Goal: Transaction & Acquisition: Purchase product/service

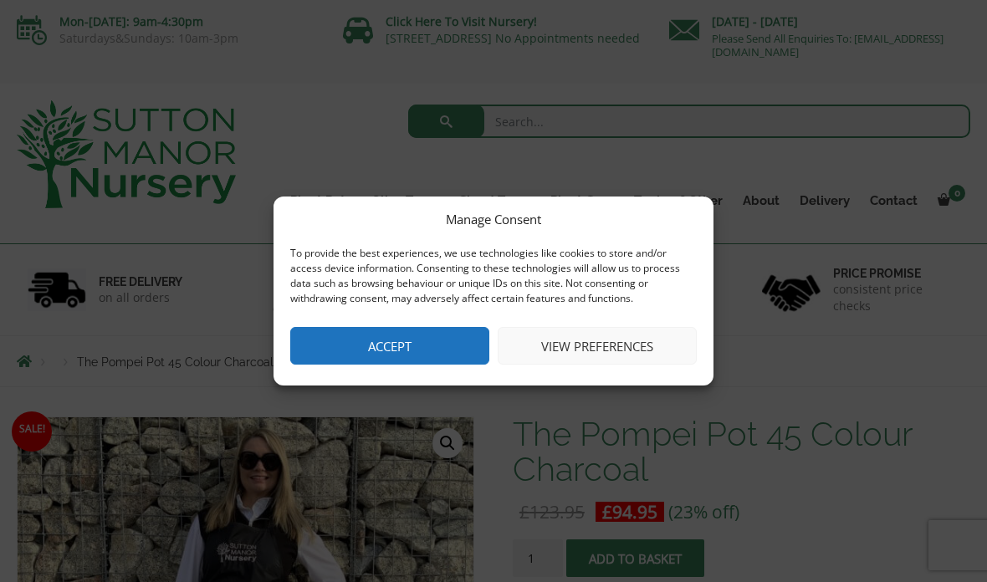
click at [439, 361] on button "Accept" at bounding box center [389, 346] width 199 height 38
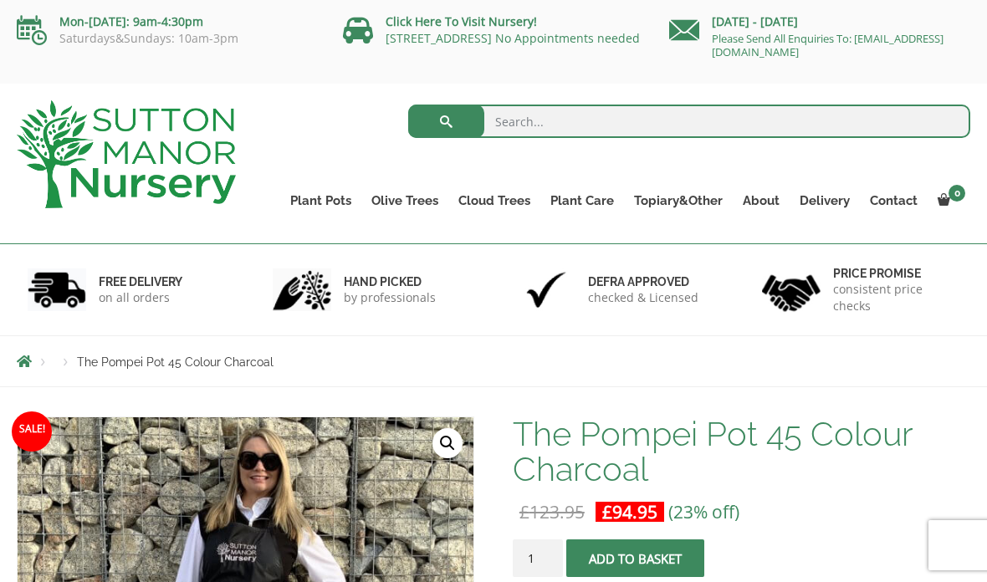
click at [0, 0] on link "Fibre Clay Pots" at bounding box center [0, 0] width 0 height 0
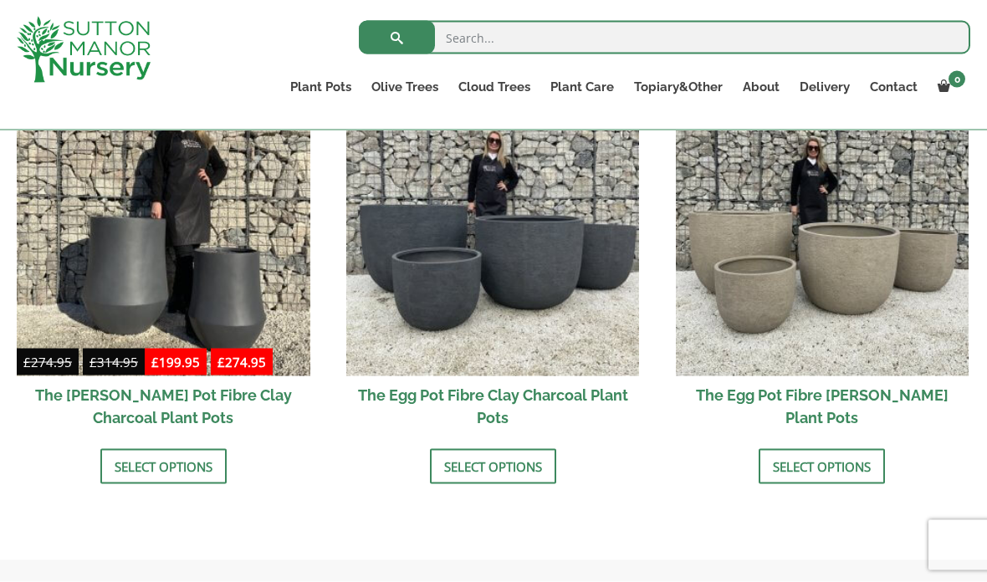
scroll to position [579, 0]
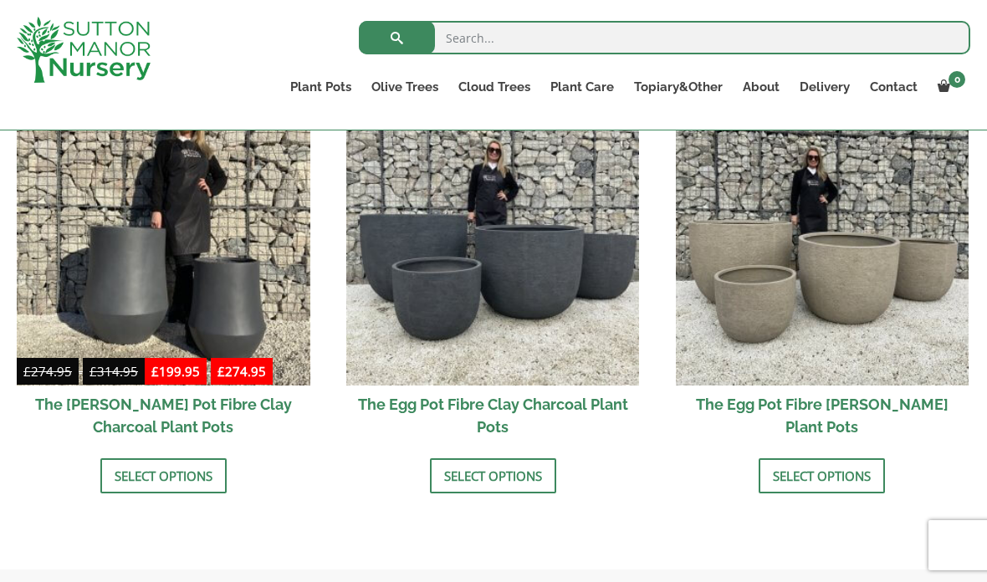
click at [133, 464] on link "Select options" at bounding box center [163, 476] width 126 height 35
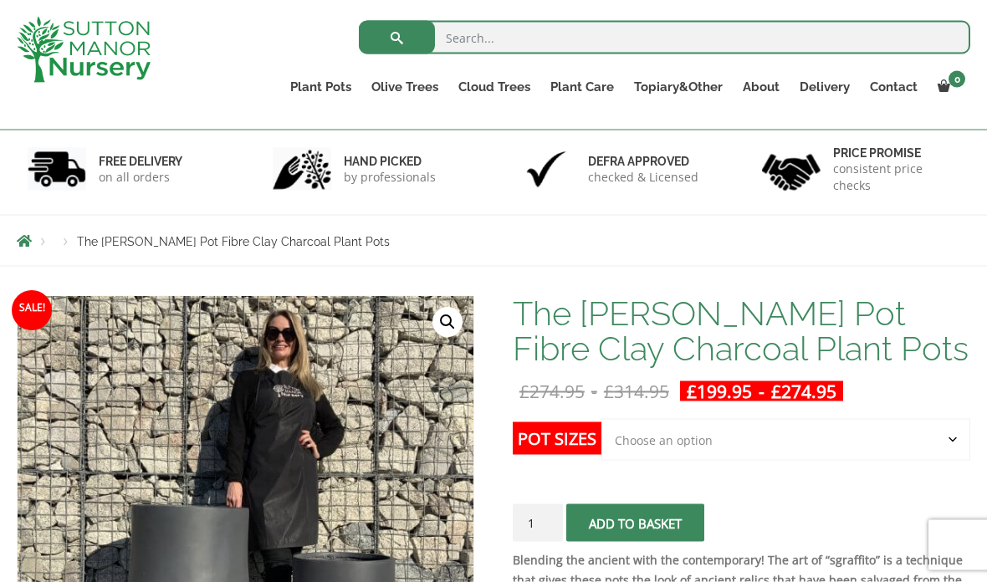
scroll to position [187, 0]
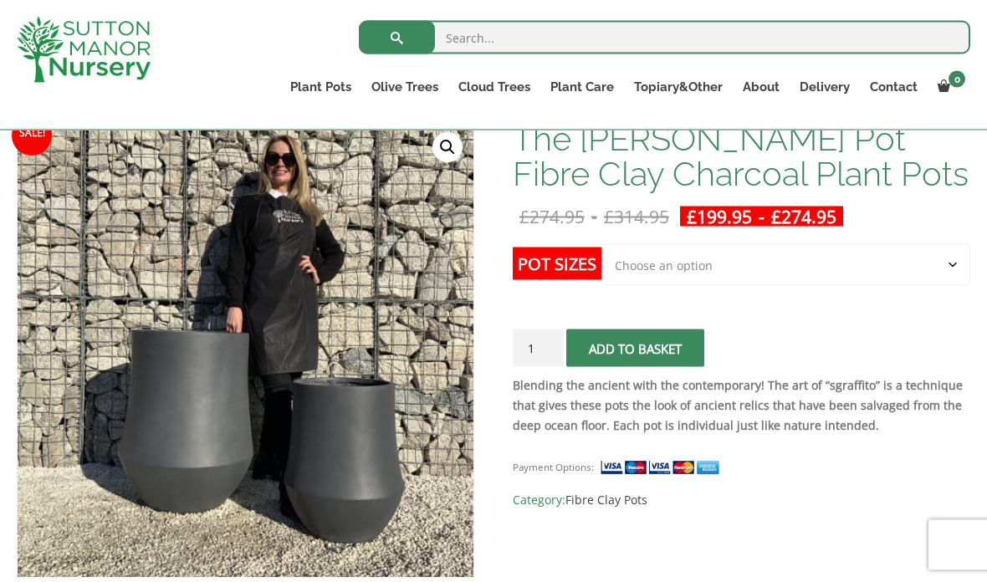
click at [940, 284] on select "Choose an option Click here to buy the 2nd To Largest Pot In The Picture Click …" at bounding box center [786, 265] width 369 height 42
select select "Click here to buy the 2nd To Largest Pot In The Picture"
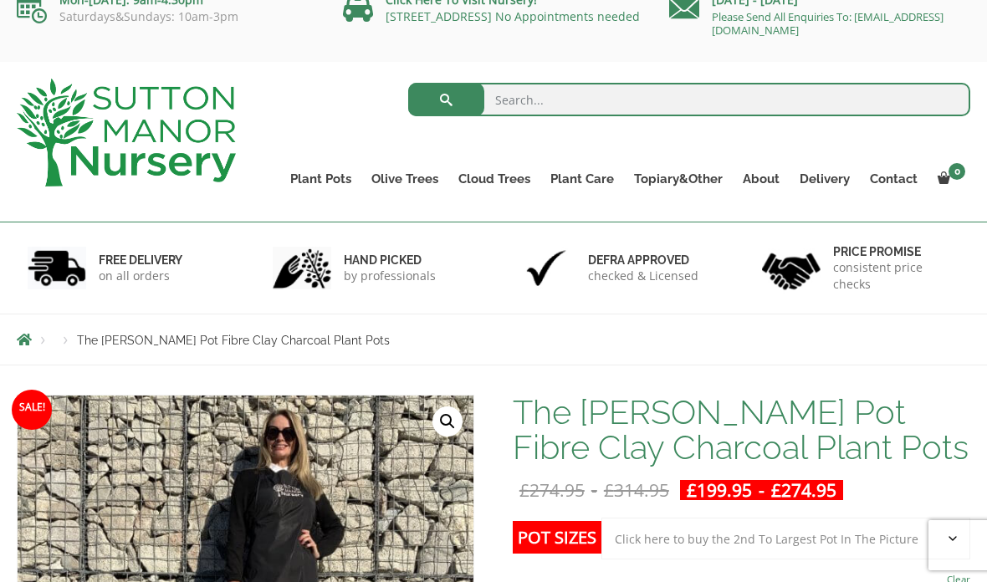
scroll to position [0, 0]
